Goal: Find specific page/section: Find specific page/section

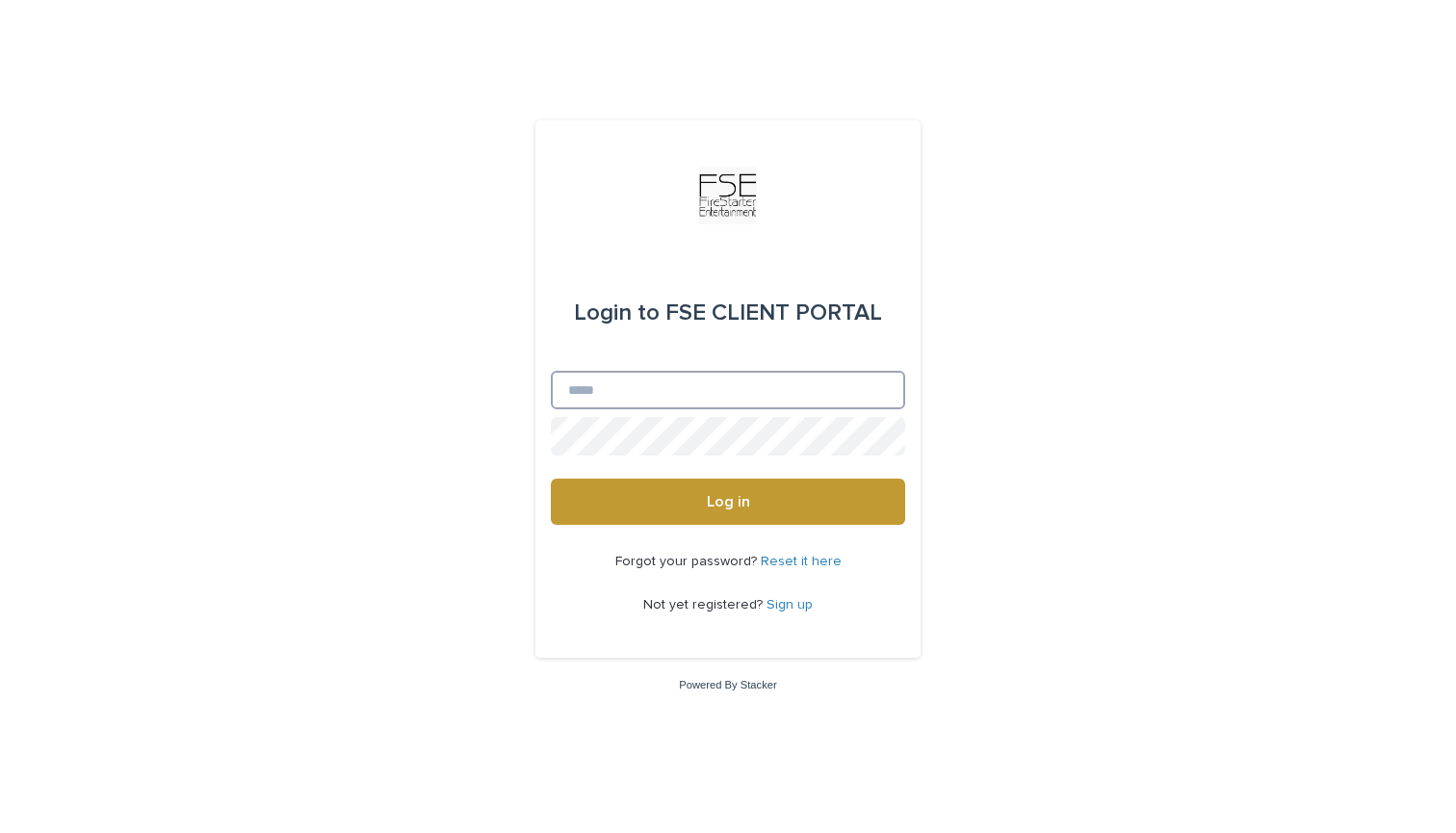
type input "**********"
click at [728, 502] on button "Log in" at bounding box center [728, 501] width 354 height 46
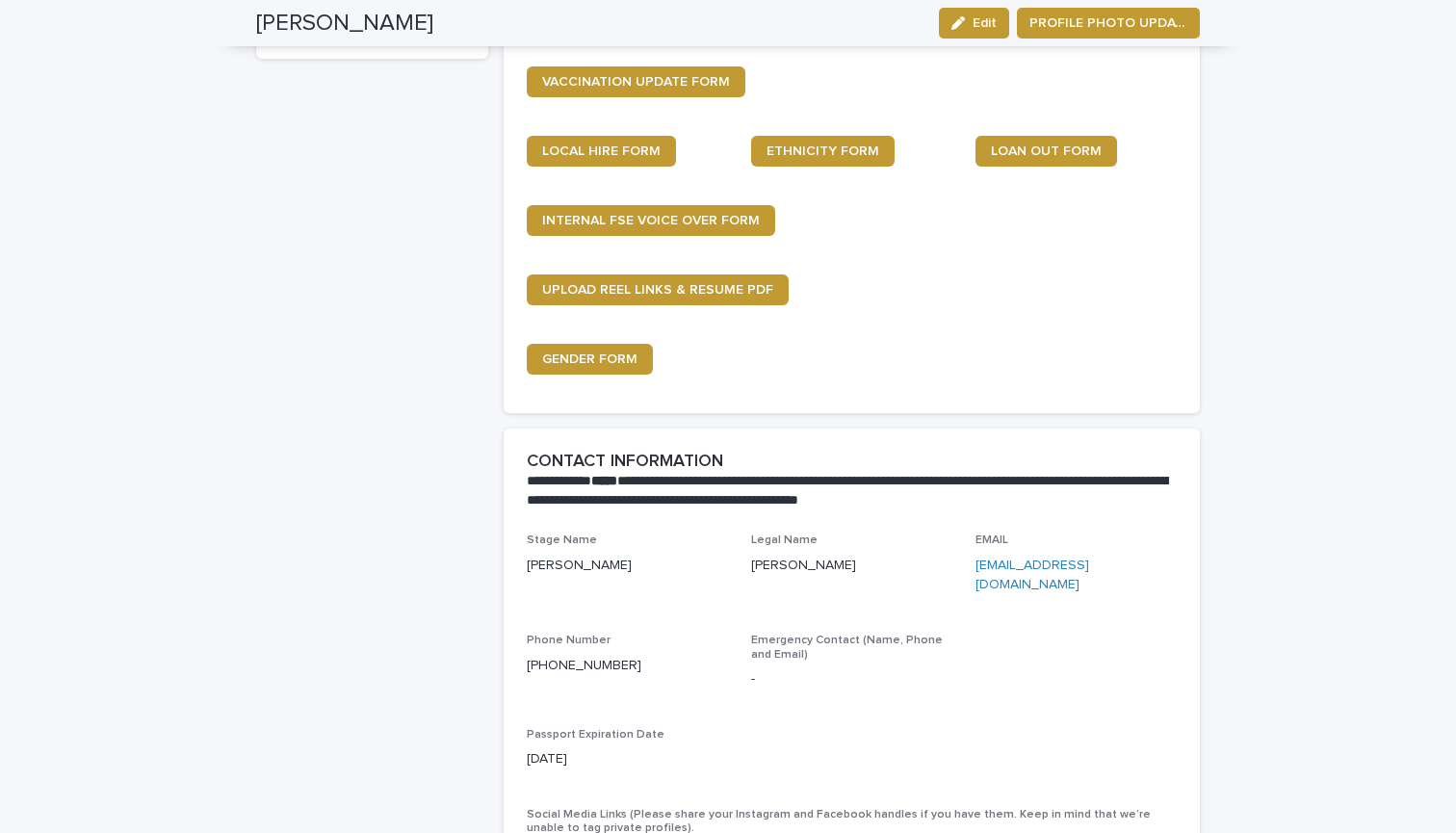
scroll to position [697, 0]
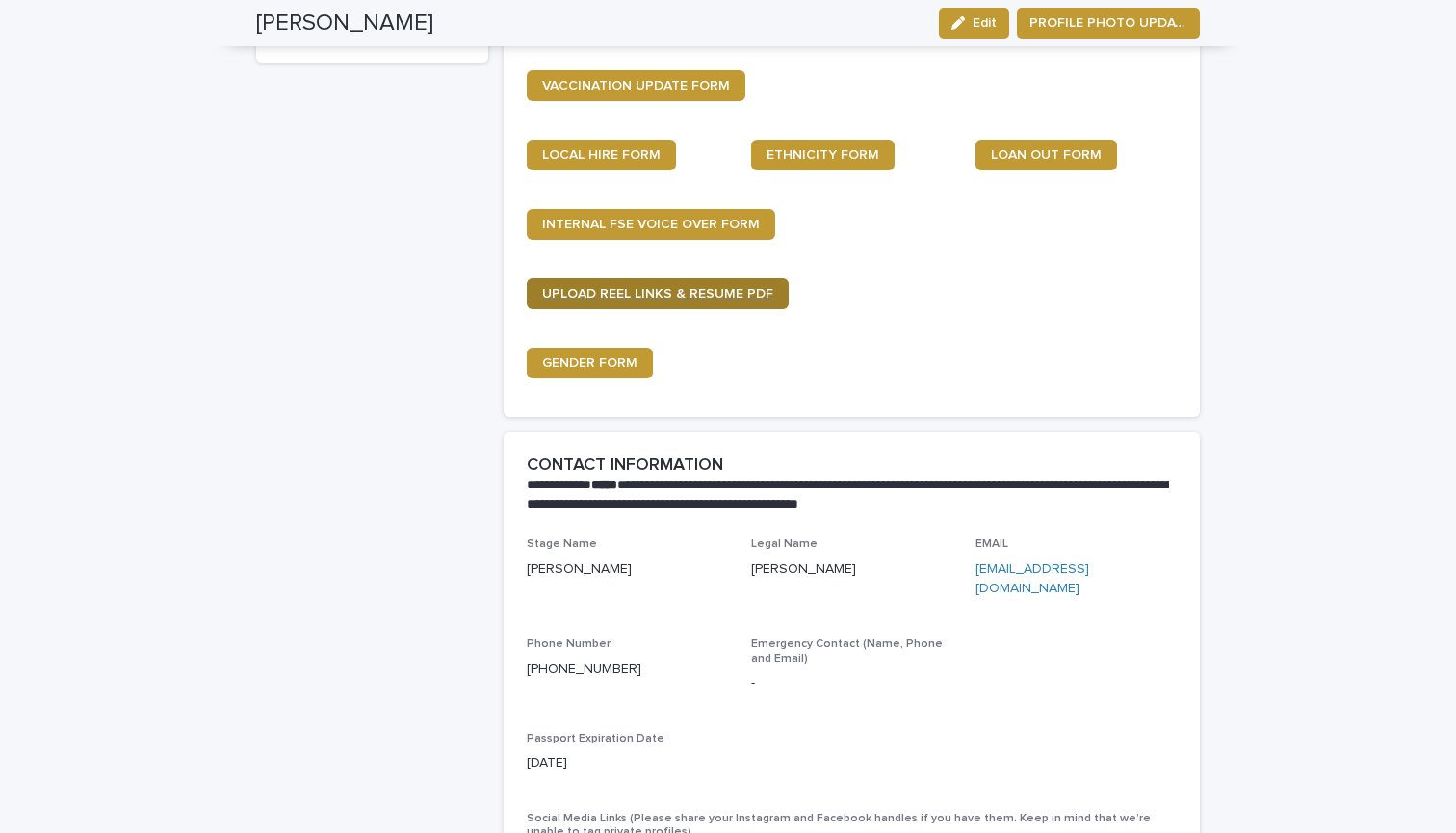
click at [735, 296] on link "UPLOAD REEL LINKS & RESUME PDF" at bounding box center [657, 293] width 262 height 31
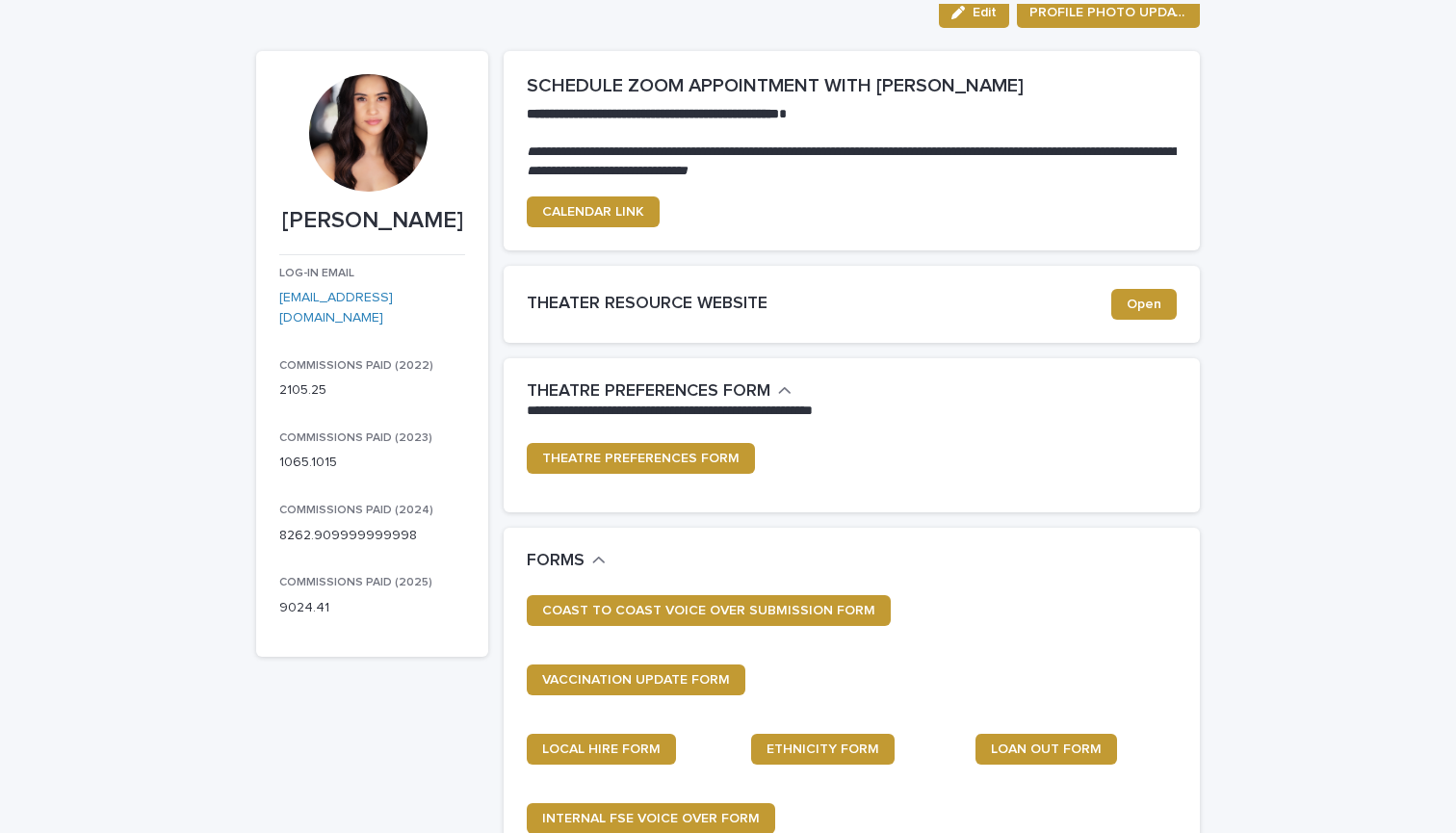
scroll to position [113, 0]
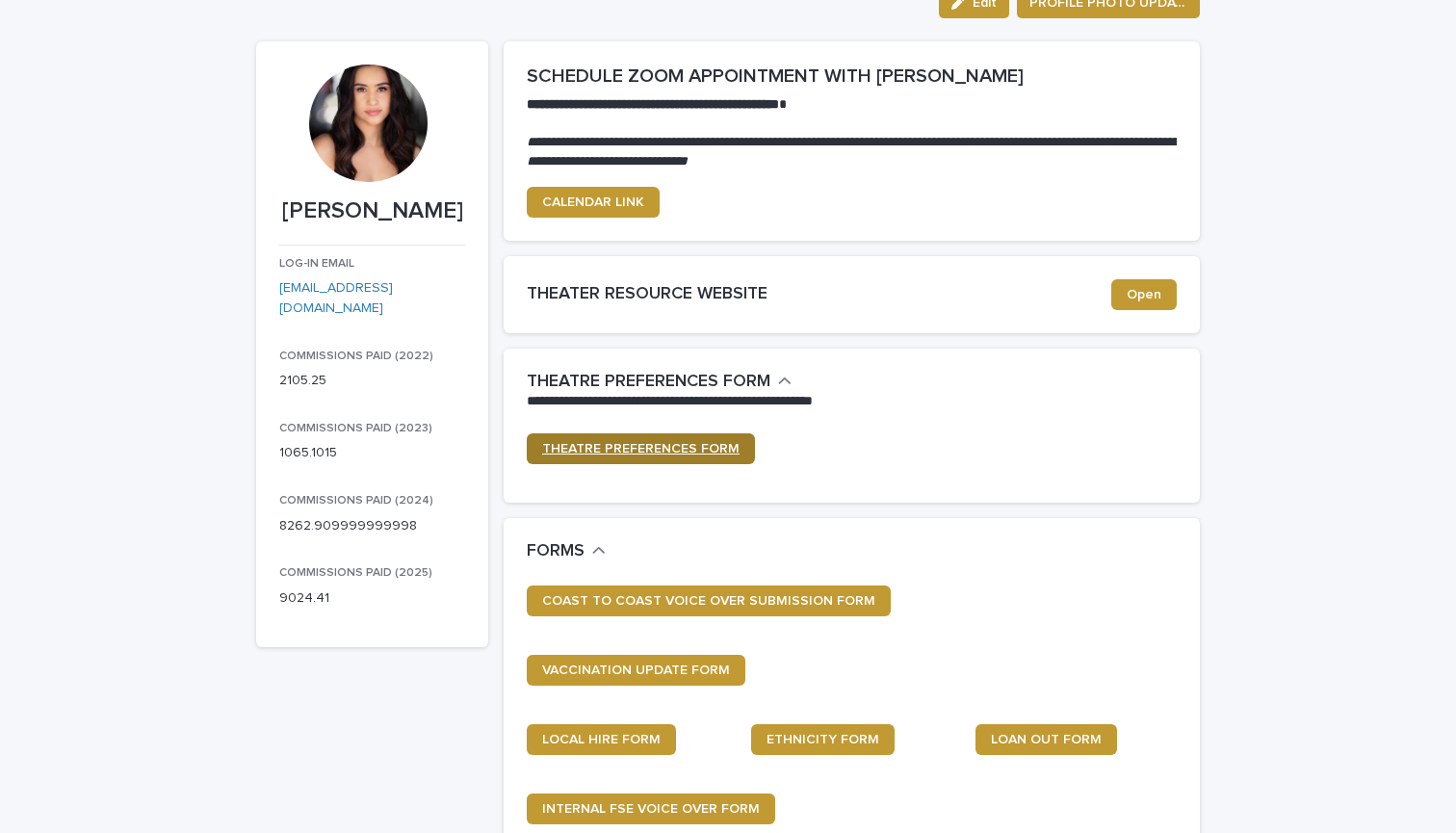
click at [736, 438] on link "THEATRE PREFERENCES FORM" at bounding box center [641, 448] width 228 height 31
